Goal: Transaction & Acquisition: Subscribe to service/newsletter

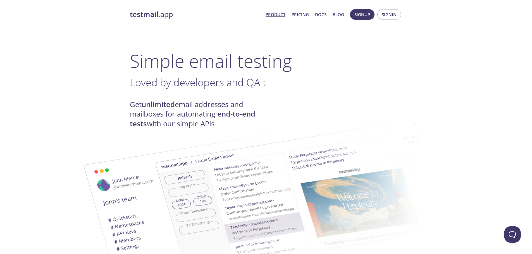
click at [277, 16] on link "Product" at bounding box center [276, 14] width 20 height 7
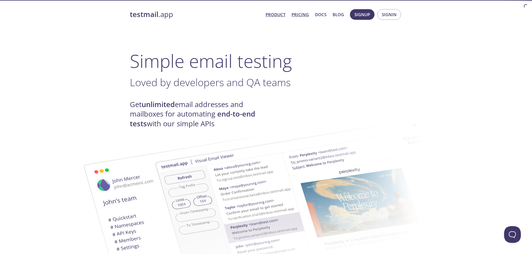
click at [302, 16] on link "Pricing" at bounding box center [300, 14] width 17 height 7
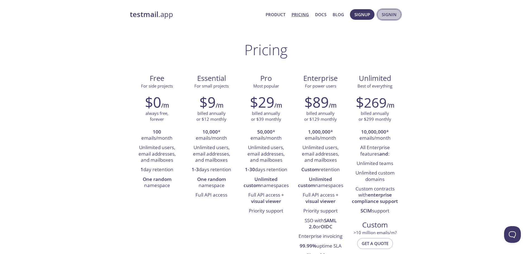
click at [379, 14] on button "Signin" at bounding box center [389, 14] width 24 height 11
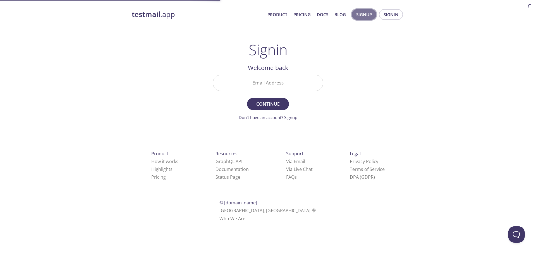
click at [360, 15] on span "Signup" at bounding box center [364, 14] width 16 height 7
